Goal: Ask a question

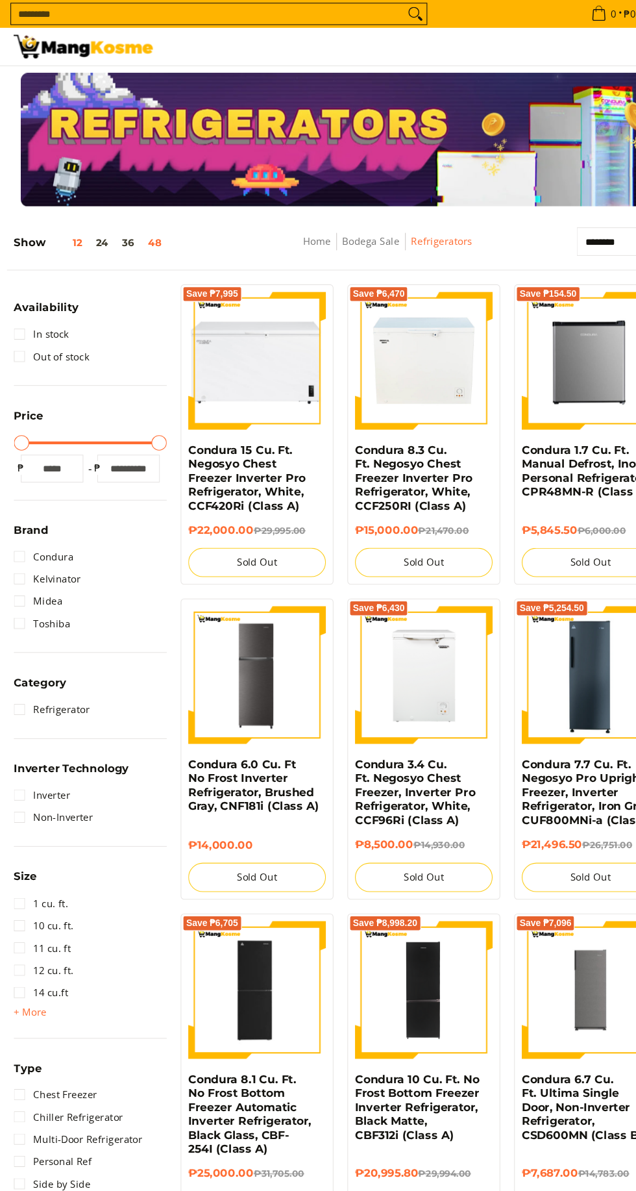
click at [153, 226] on button "48" at bounding box center [144, 226] width 25 height 10
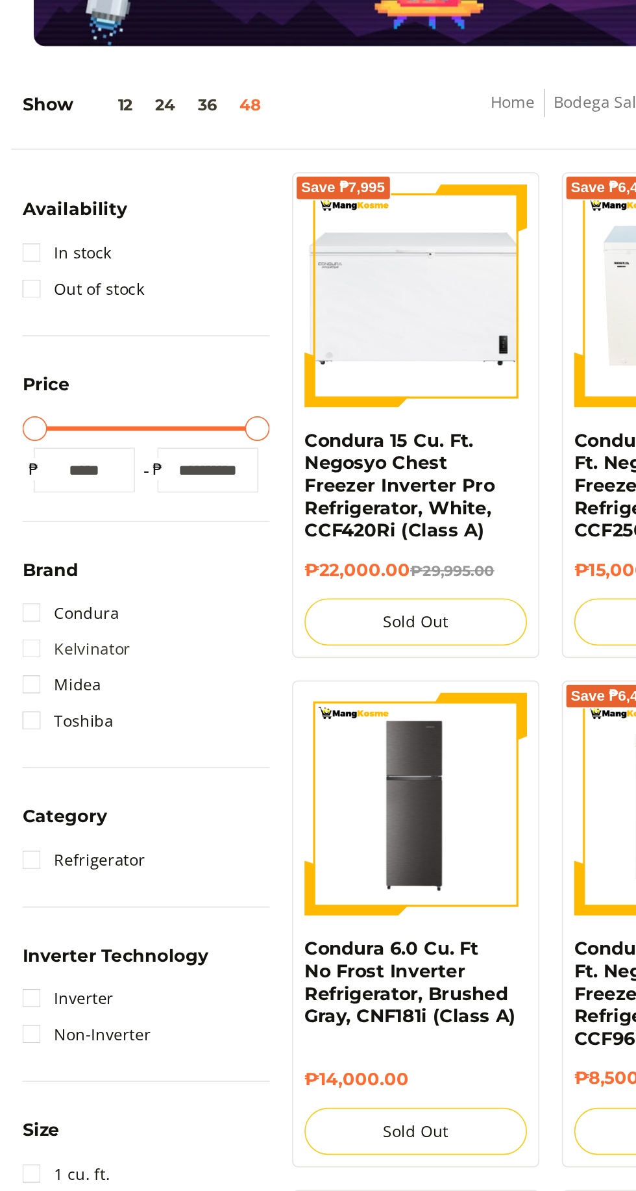
click at [18, 542] on link "Kelvinator" at bounding box center [44, 541] width 62 height 21
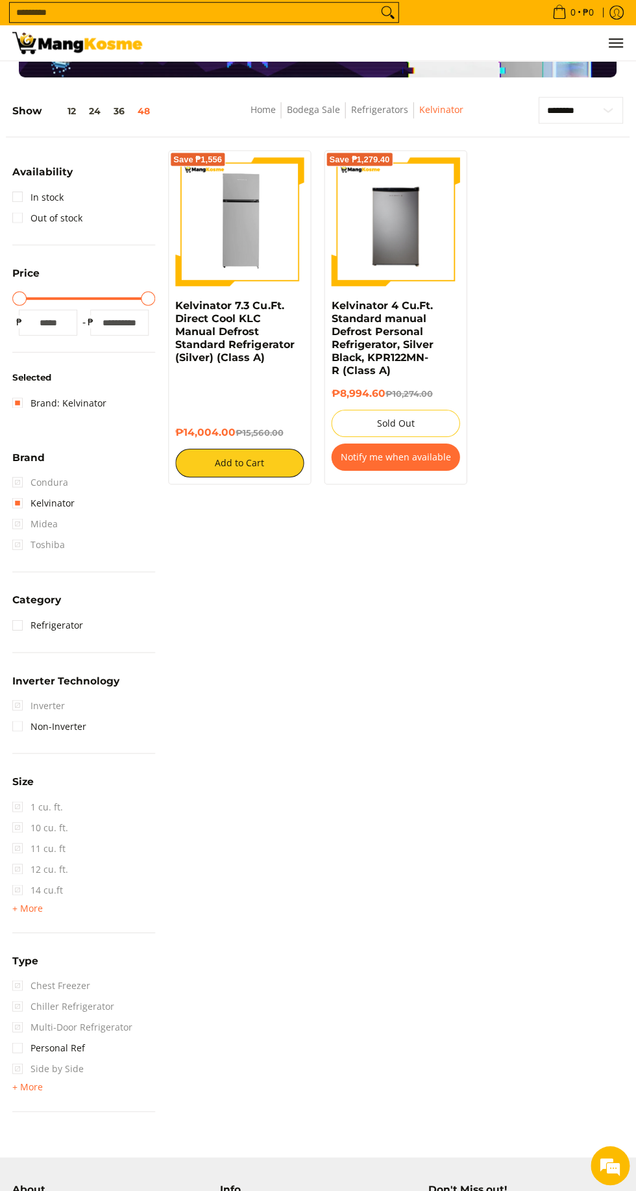
scroll to position [115, 0]
click at [51, 107] on button "12" at bounding box center [62, 112] width 41 height 10
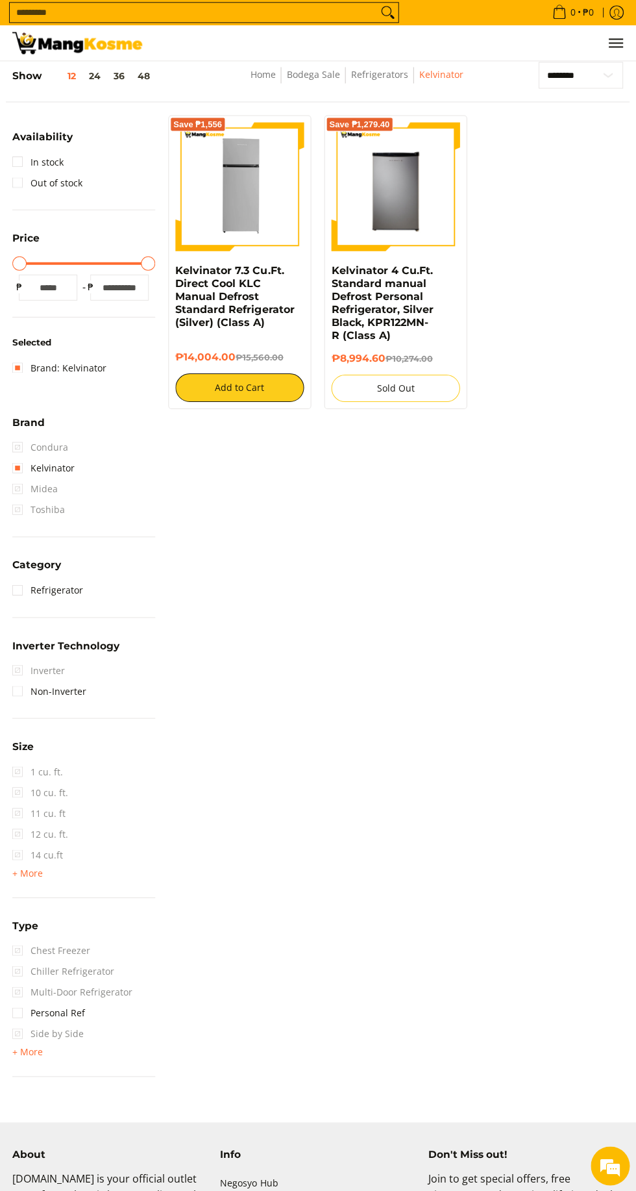
scroll to position [193, 0]
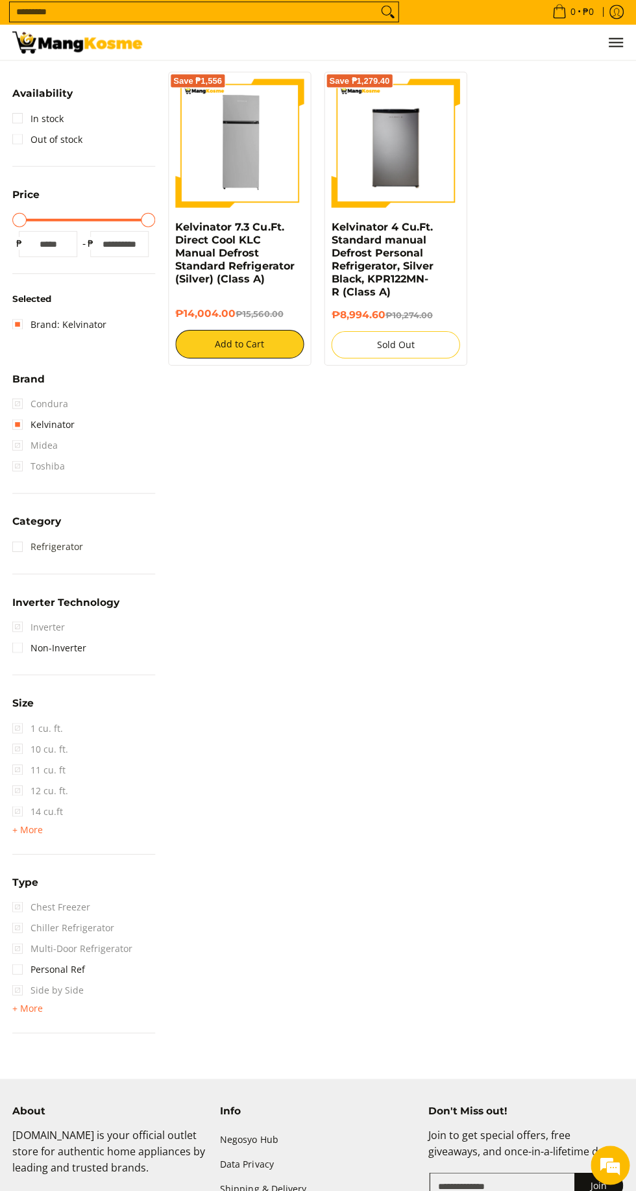
click at [17, 547] on link "Refrigerator" at bounding box center [48, 547] width 71 height 21
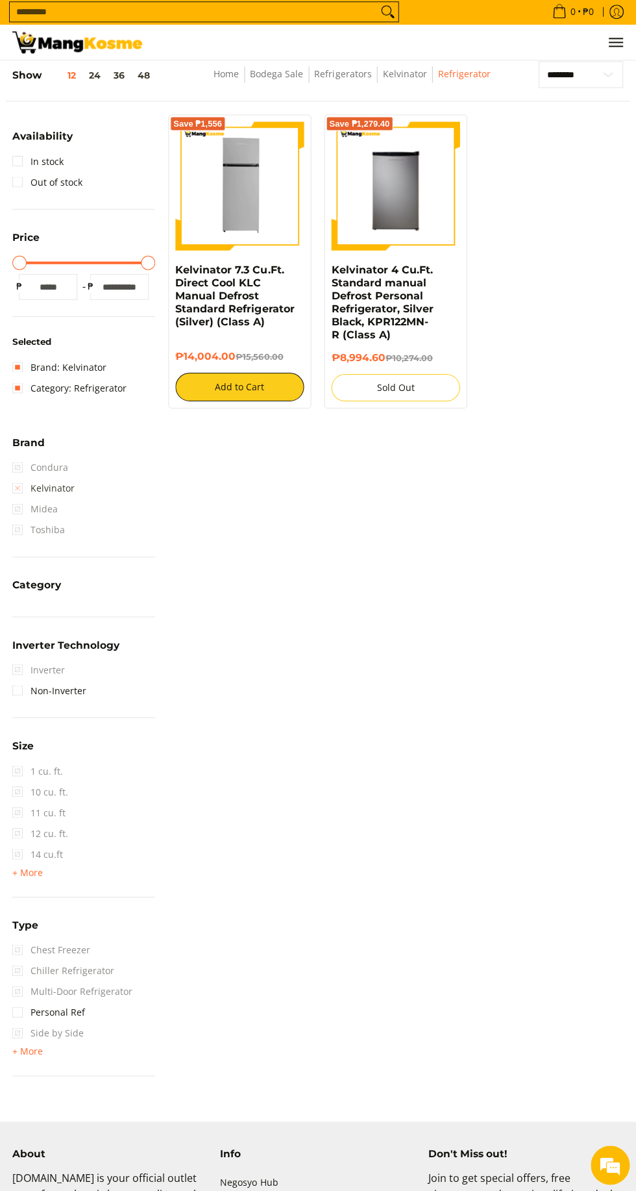
click at [21, 488] on link "Kelvinator" at bounding box center [44, 489] width 62 height 21
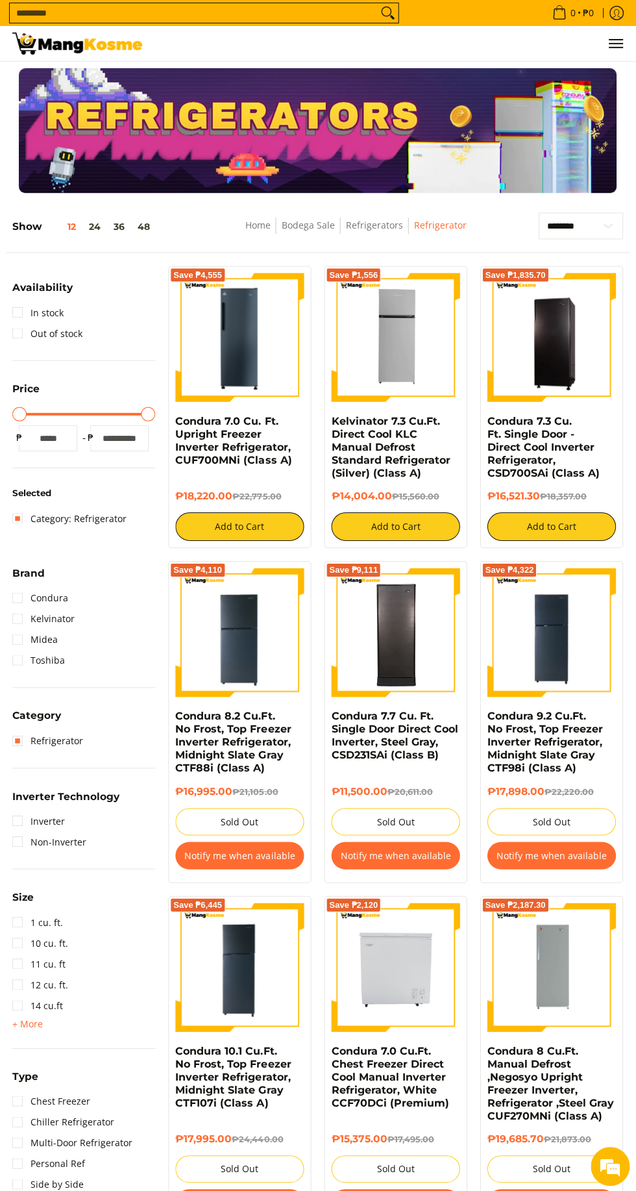
click at [608, 1170] on em at bounding box center [610, 1164] width 35 height 35
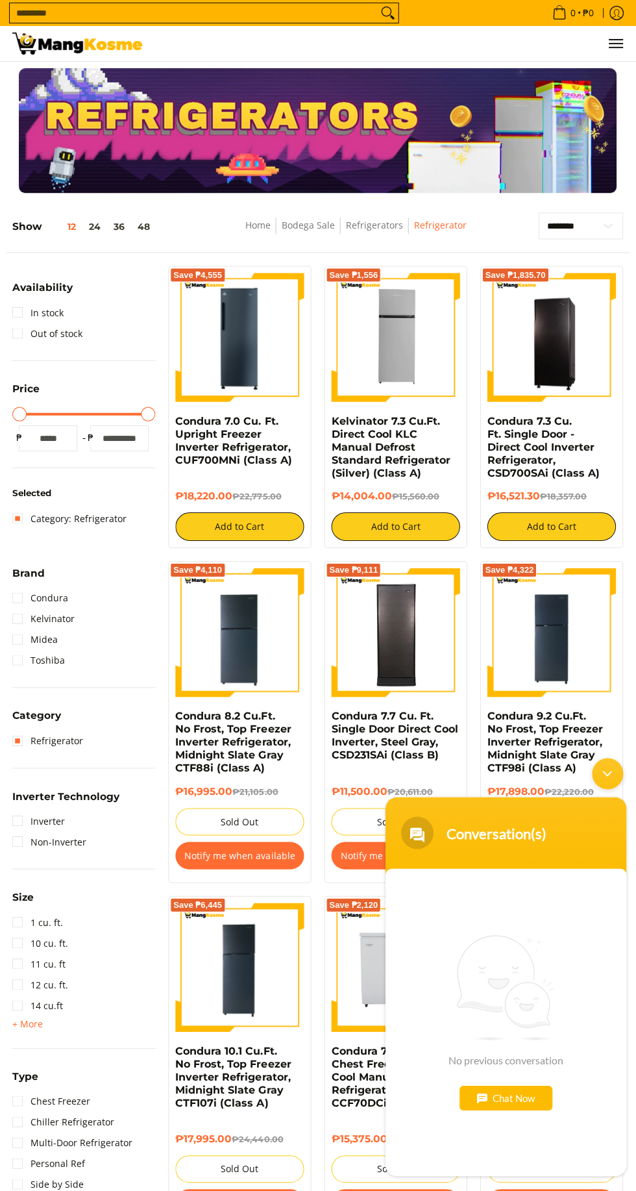
click at [508, 1097] on div "Chat Now" at bounding box center [506, 1097] width 93 height 25
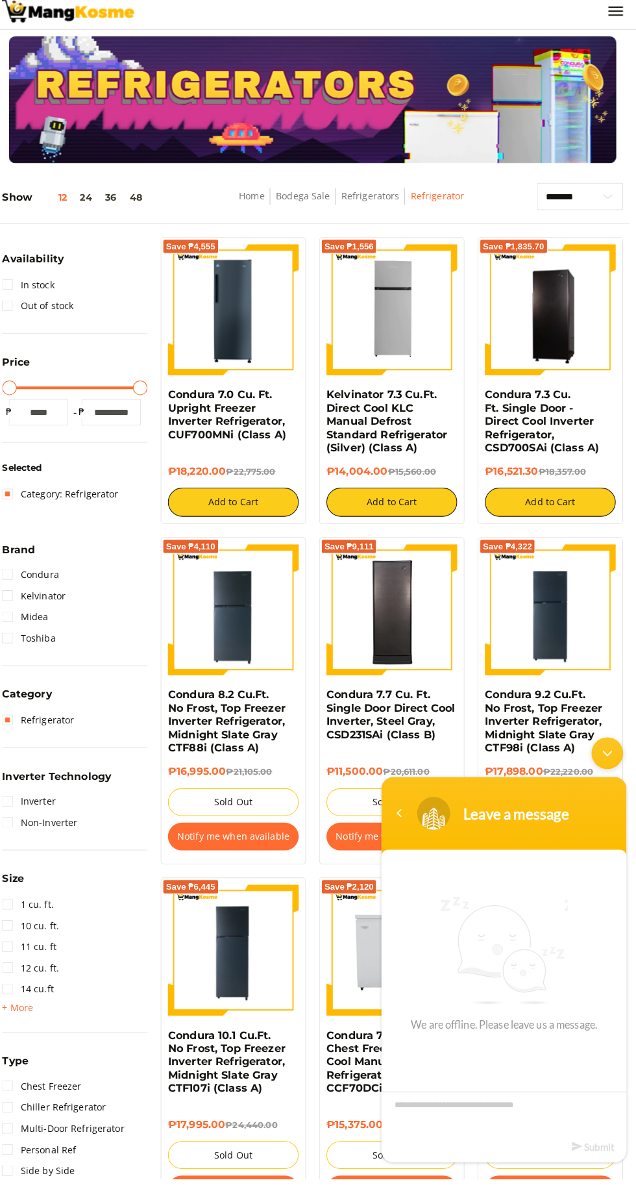
scroll to position [149, 0]
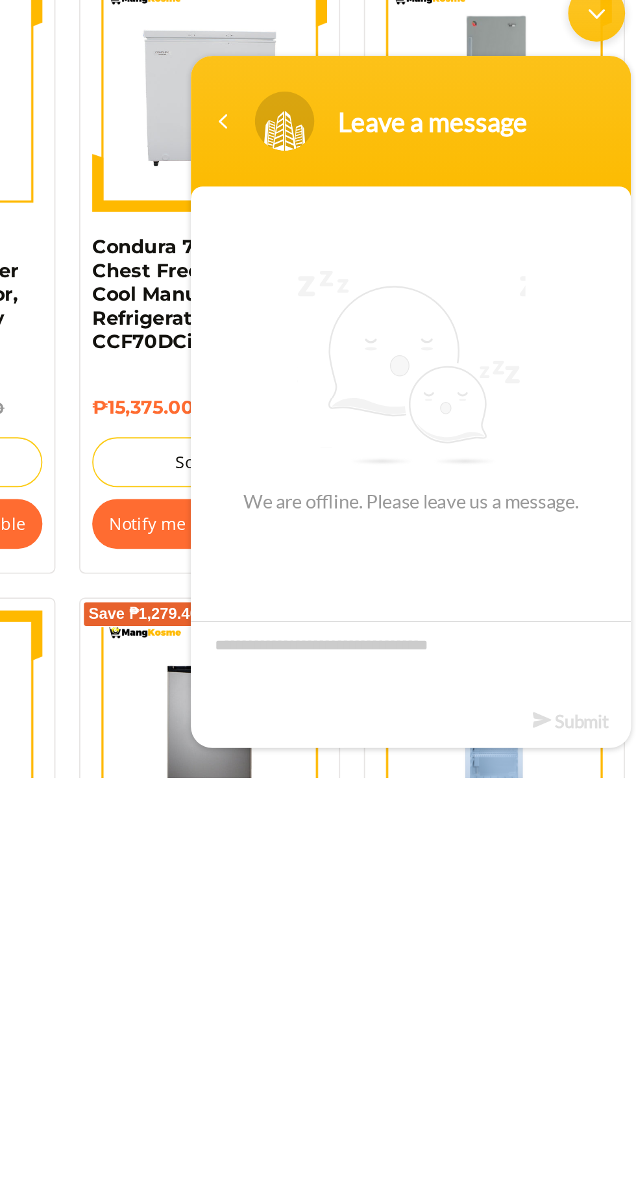
type textarea "*"
type textarea "**********"
click at [408, 373] on em "Submit" at bounding box center [393, 382] width 42 height 18
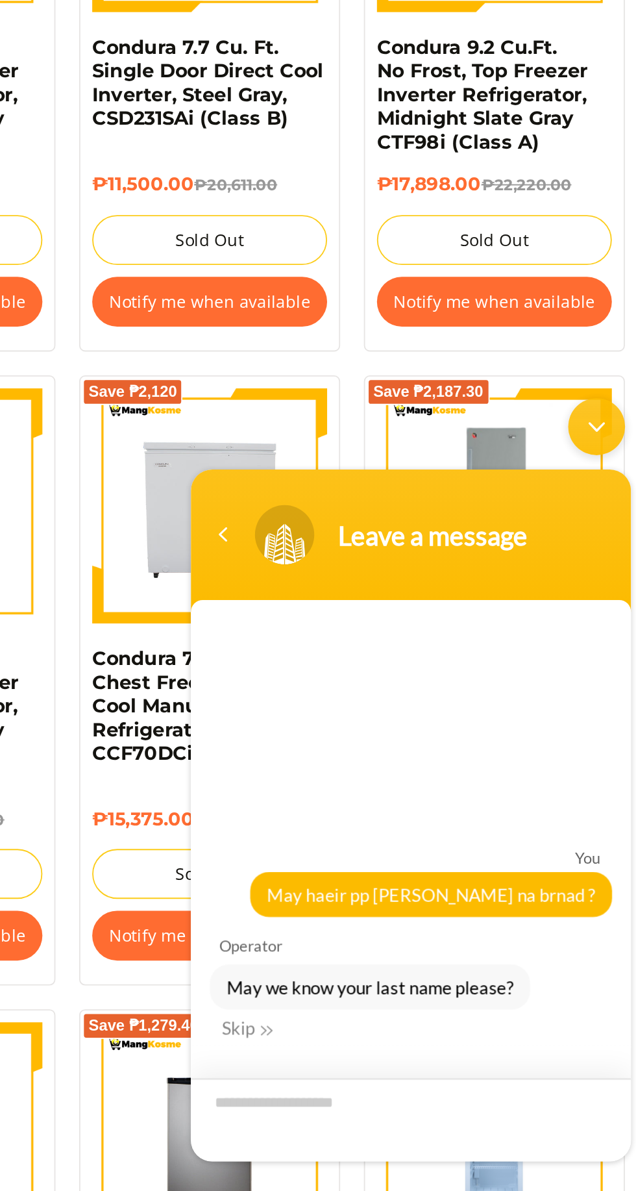
scroll to position [324, 0]
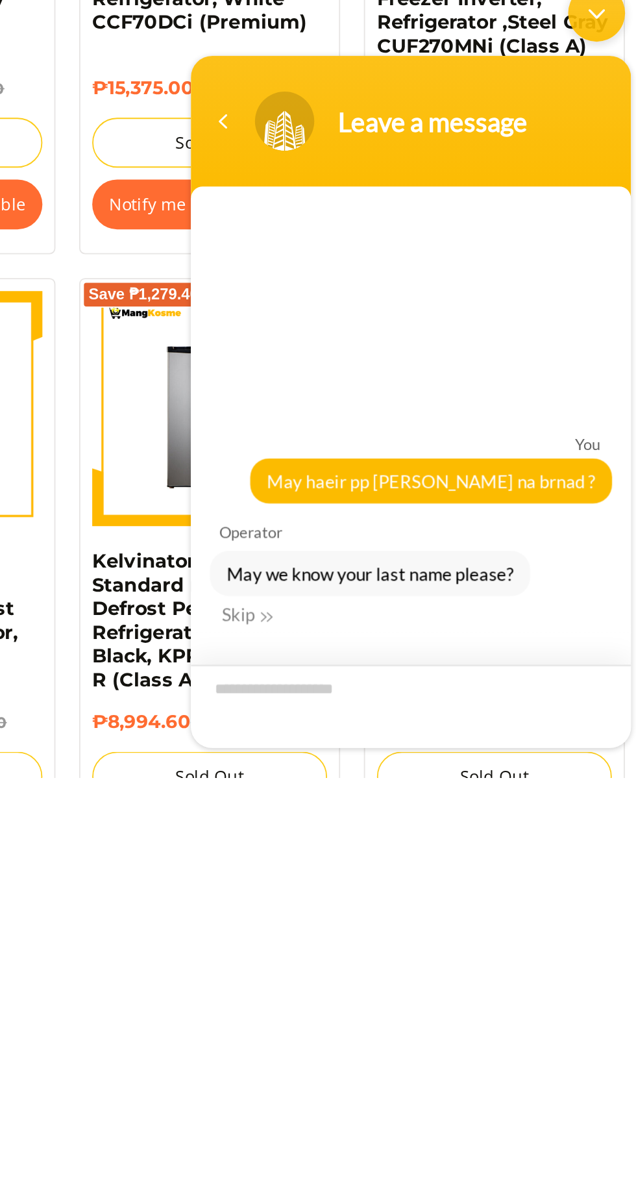
click at [199, 58] on div "Navigation go back" at bounding box center [202, 54] width 19 height 19
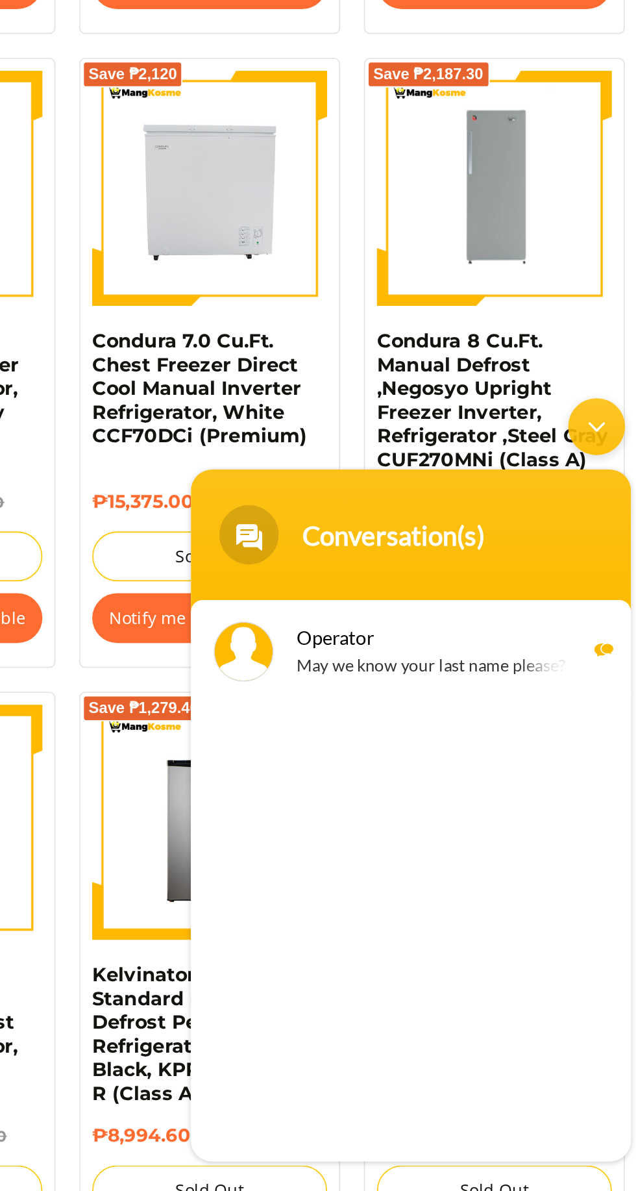
click at [410, 405] on div "Minimize live chat window" at bounding box center [407, 407] width 31 height 31
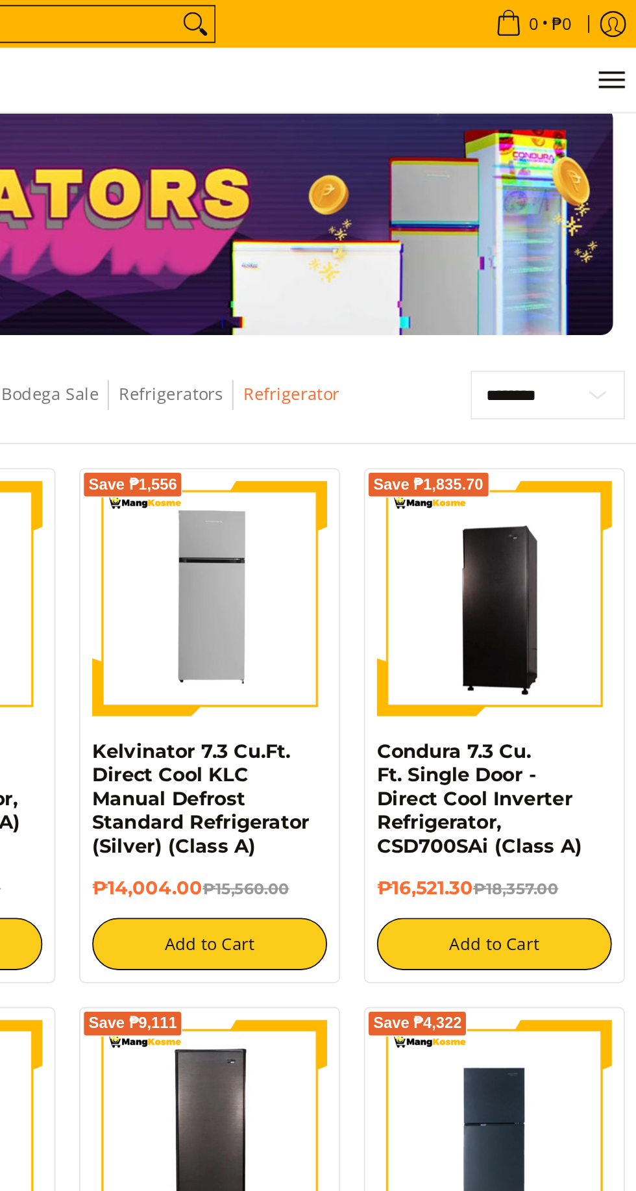
scroll to position [0, 0]
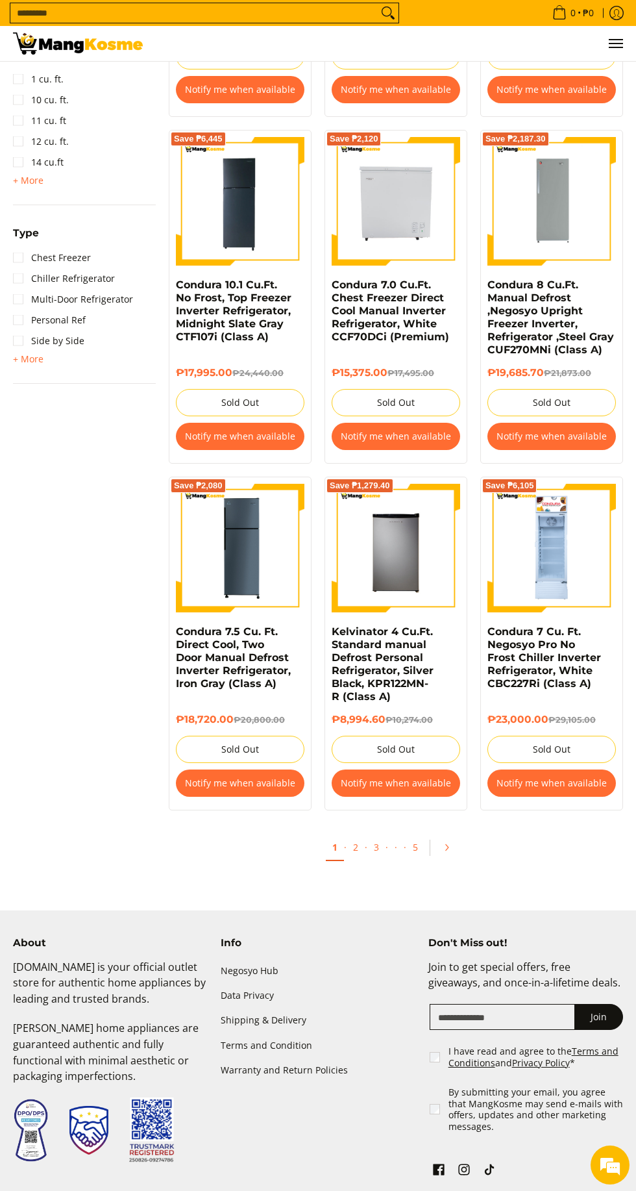
scroll to position [803, 0]
